Goal: Task Accomplishment & Management: Manage account settings

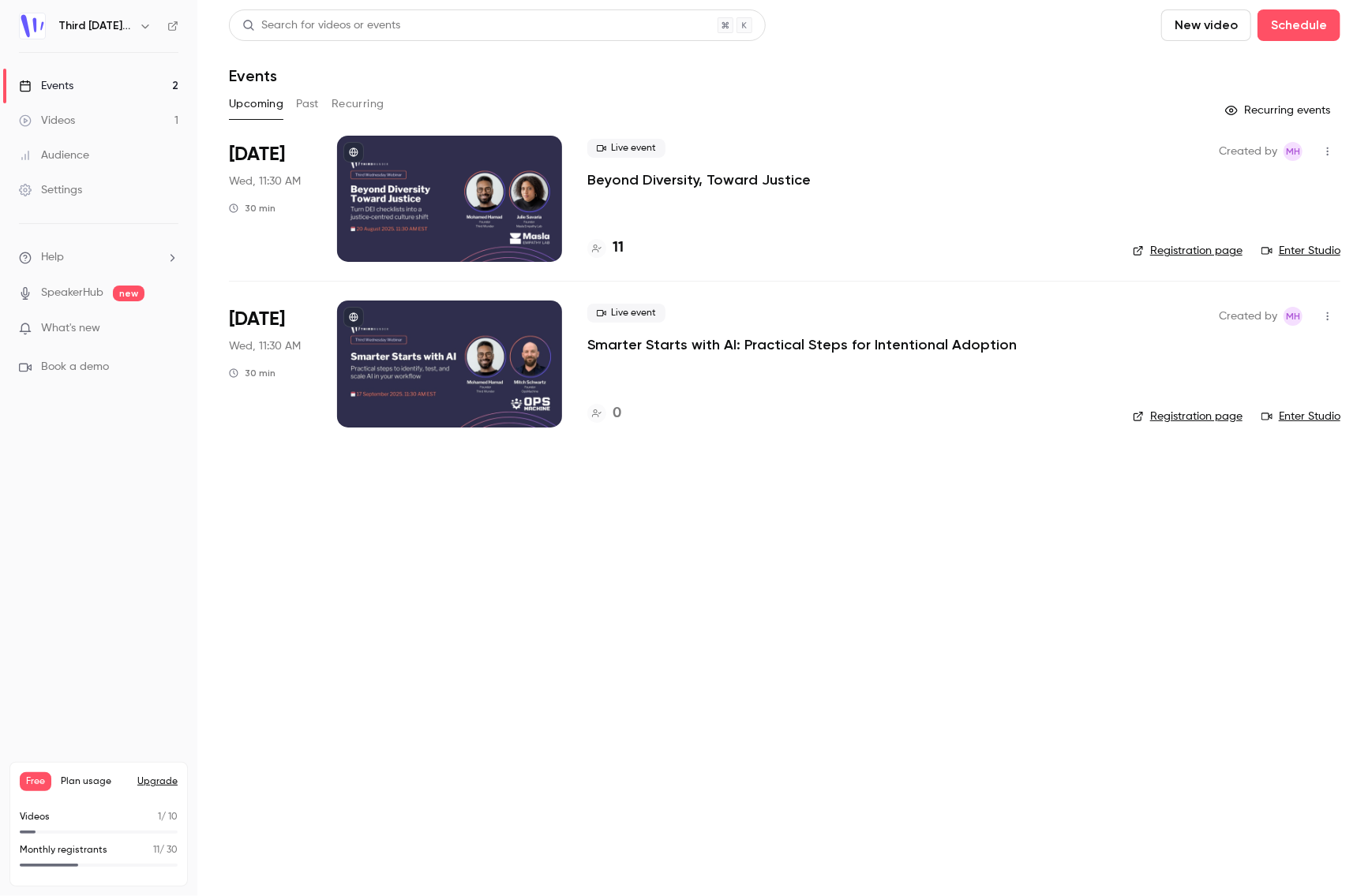
click at [461, 363] on div at bounding box center [449, 364] width 225 height 127
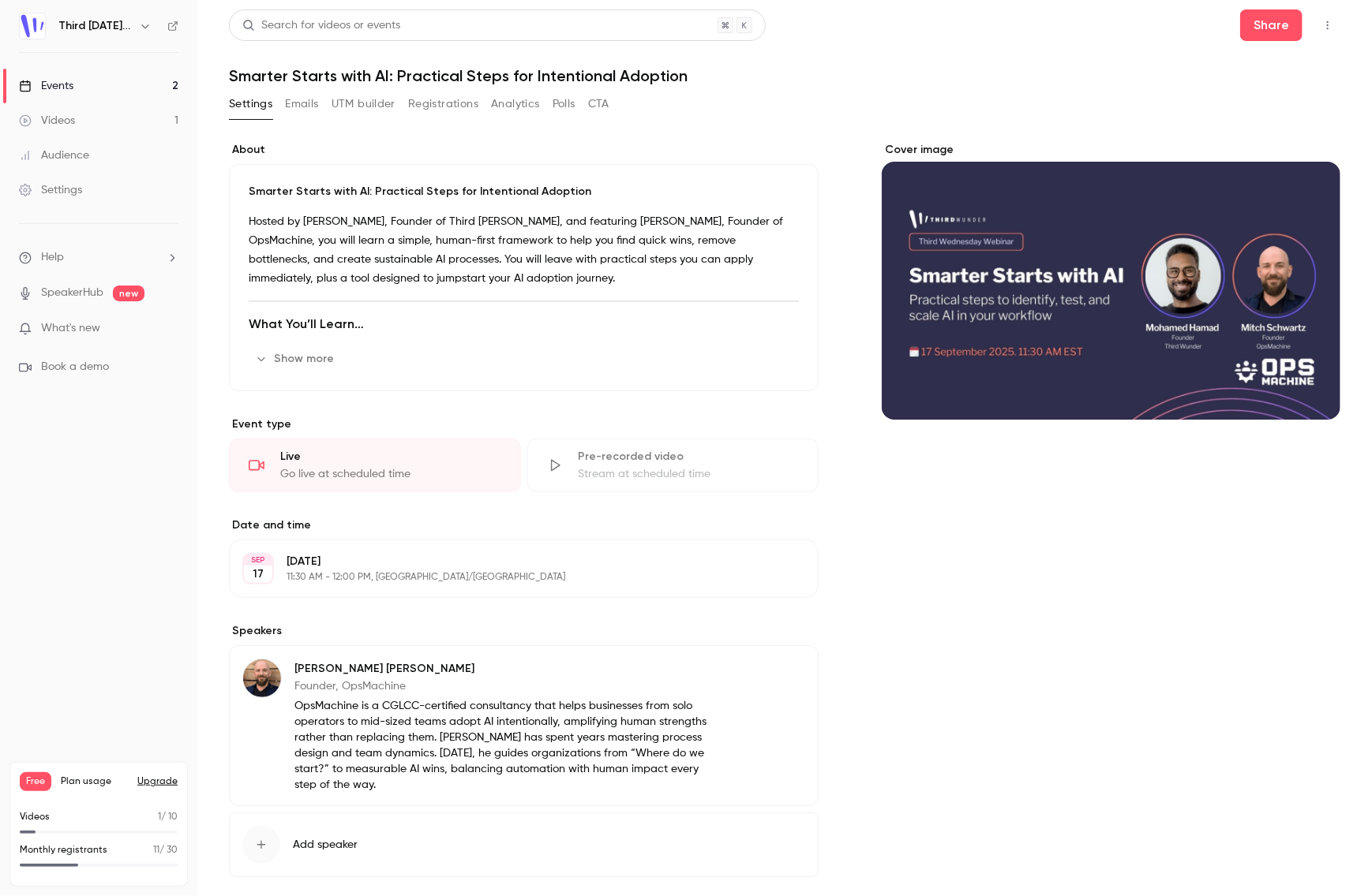
click at [299, 107] on button "Emails" at bounding box center [301, 104] width 33 height 26
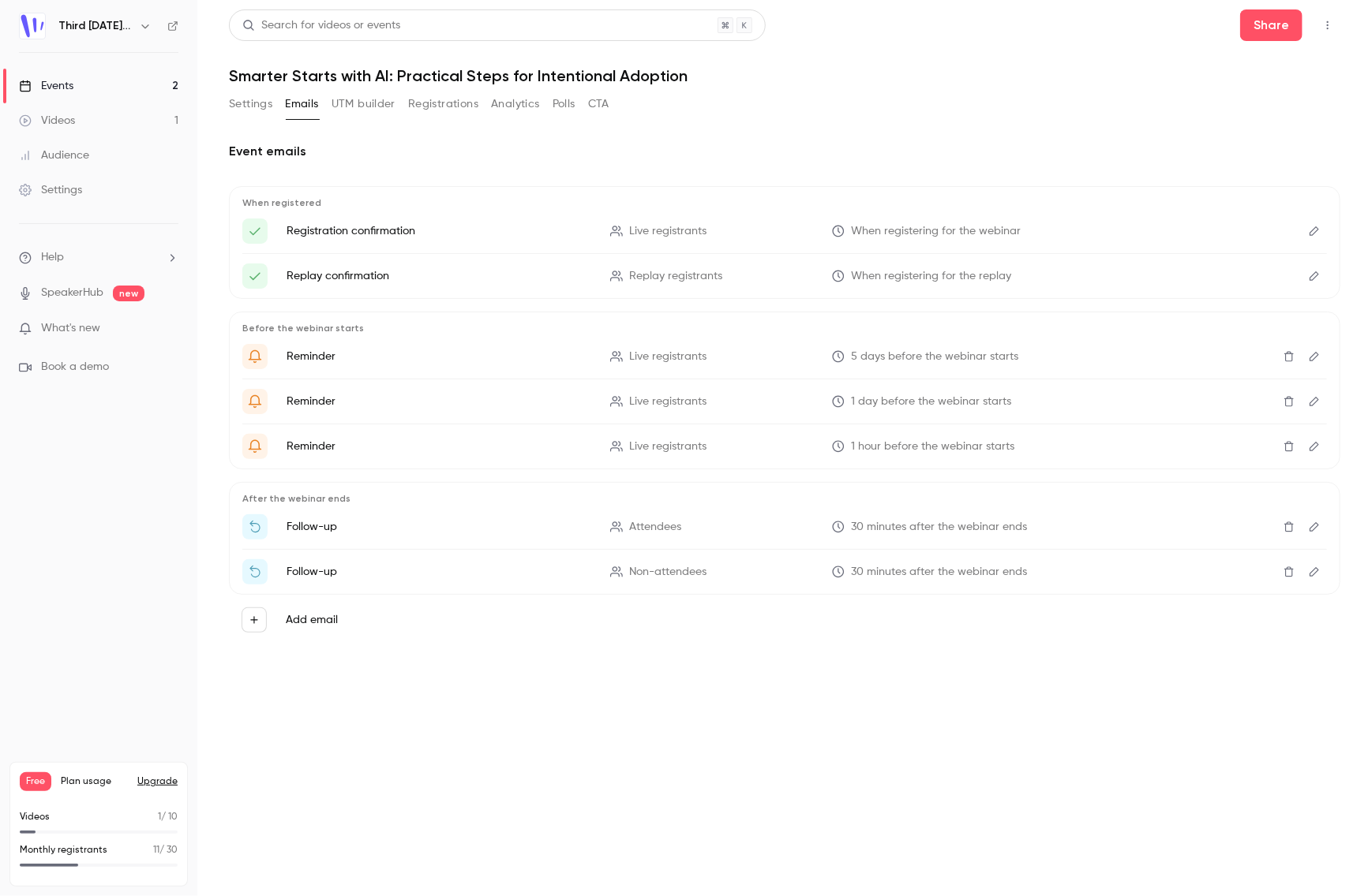
click at [112, 589] on nav "Third [DATE] Webinar Events 2 Videos 1 Audience Settings Help SpeakerHub new Wh…" at bounding box center [98, 448] width 198 height 896
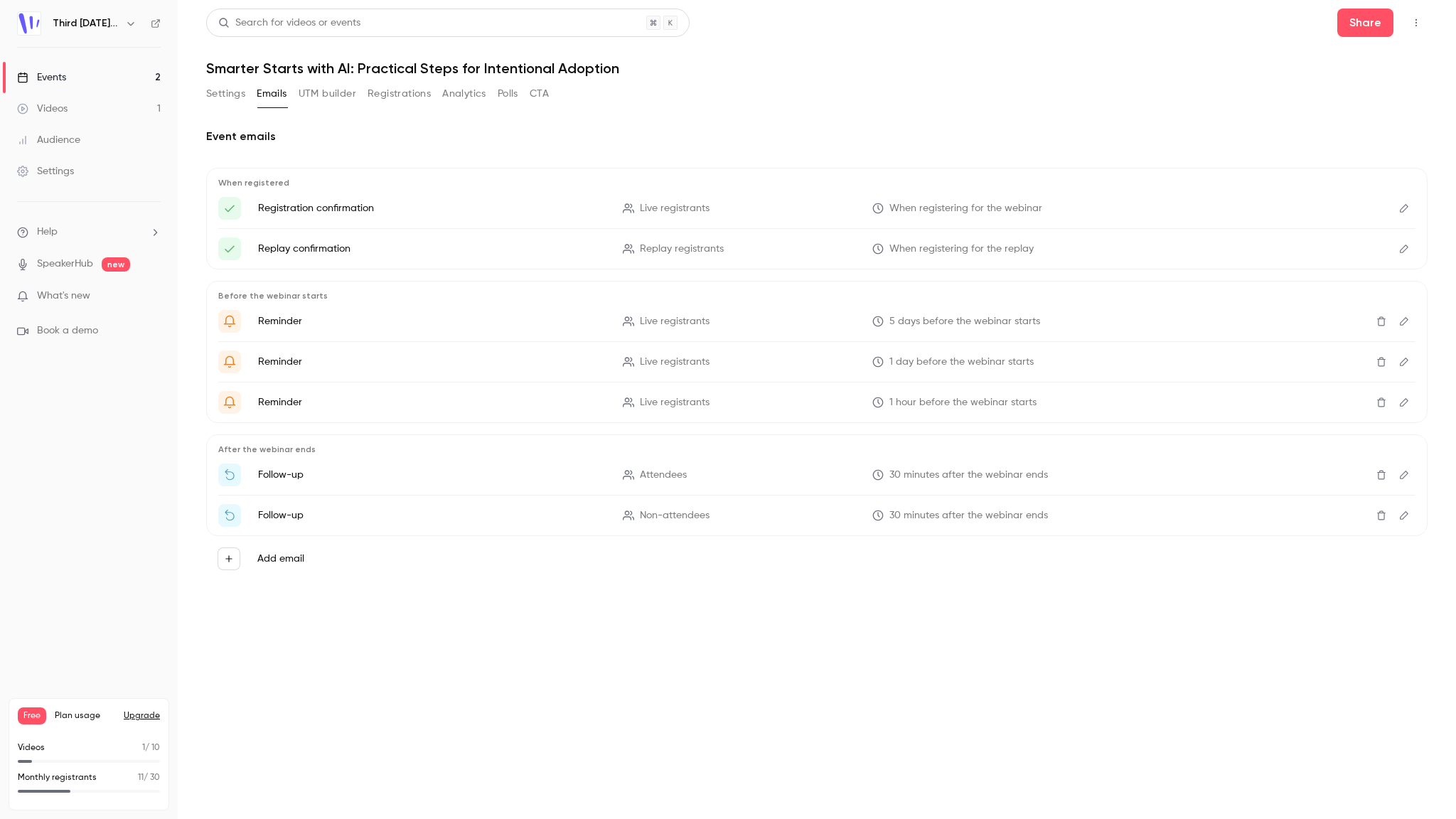
drag, startPoint x: 827, startPoint y: 102, endPoint x: 817, endPoint y: 101, distance: 10.0
click at [827, 102] on div "Settings Emails UTM builder Registrations Analytics Polls CTA" at bounding box center [817, 96] width 1222 height 29
